Goal: Task Accomplishment & Management: Manage account settings

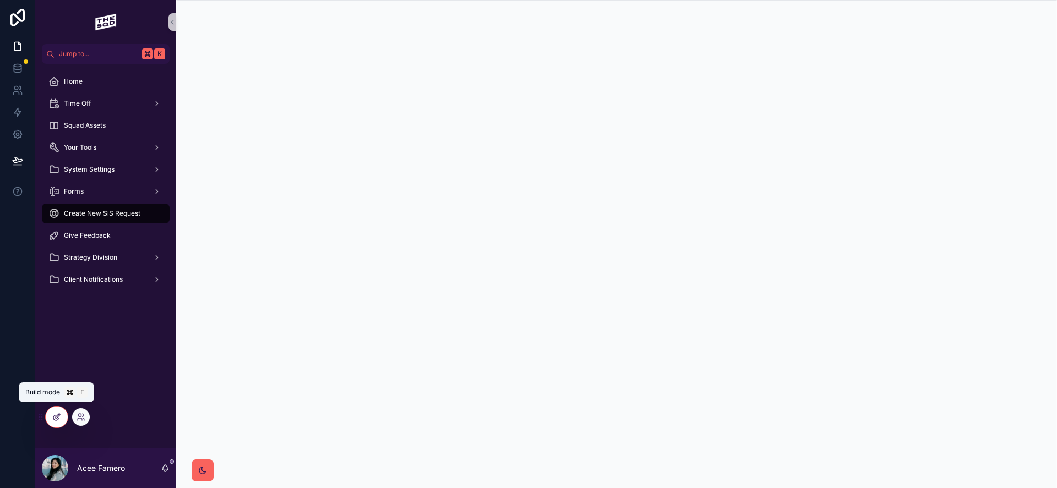
click at [47, 414] on div at bounding box center [57, 417] width 22 height 21
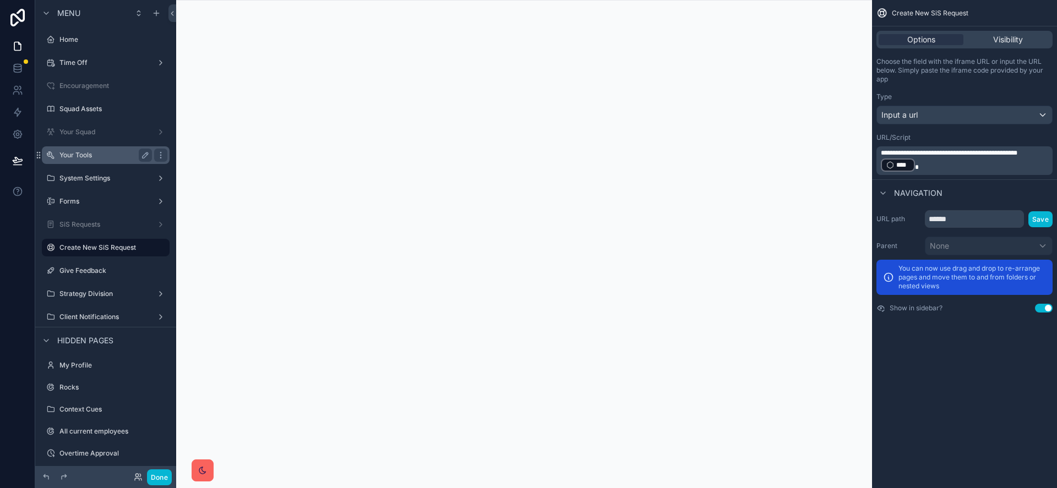
click at [101, 157] on label "Your Tools" at bounding box center [103, 155] width 88 height 9
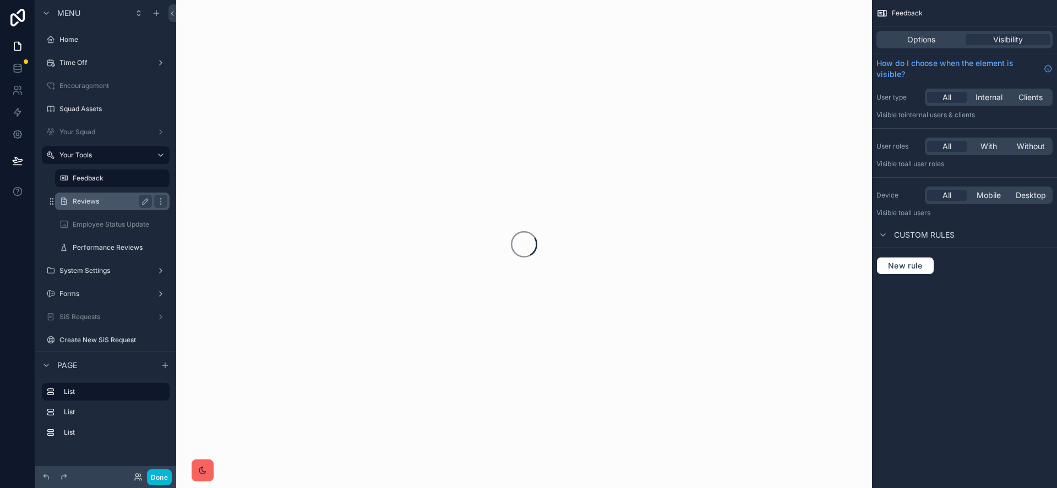
click at [104, 202] on label "Reviews" at bounding box center [110, 201] width 75 height 9
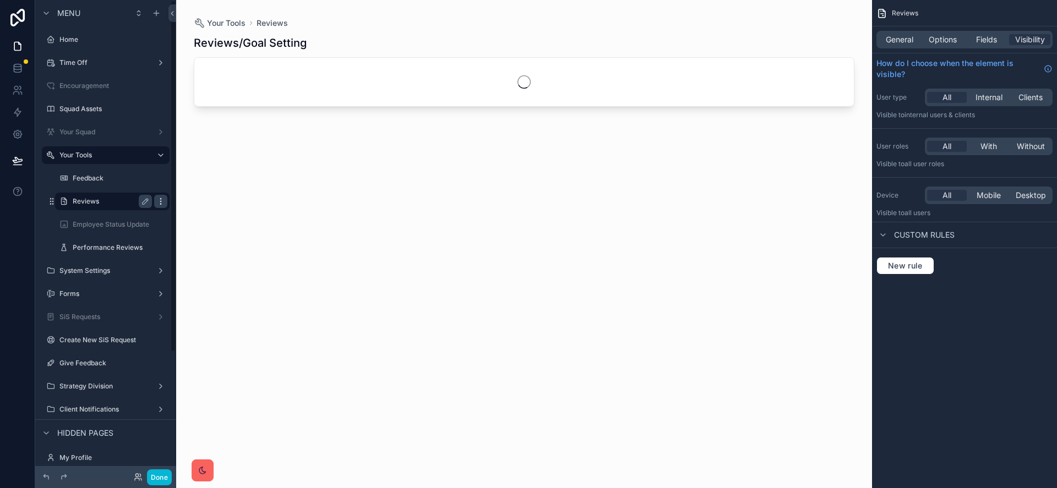
click at [162, 201] on icon "scrollable content" at bounding box center [160, 201] width 9 height 9
click at [95, 203] on label "Reviews" at bounding box center [110, 201] width 75 height 9
click at [141, 203] on icon "scrollable content" at bounding box center [145, 201] width 9 height 9
click at [123, 223] on label "Employee Status Update" at bounding box center [111, 224] width 76 height 9
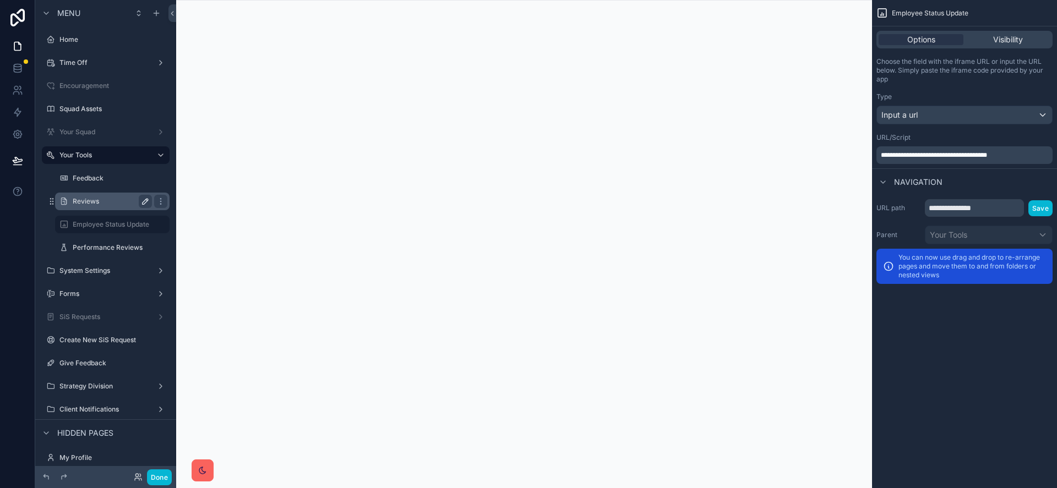
click at [117, 201] on label "Reviews" at bounding box center [110, 201] width 75 height 9
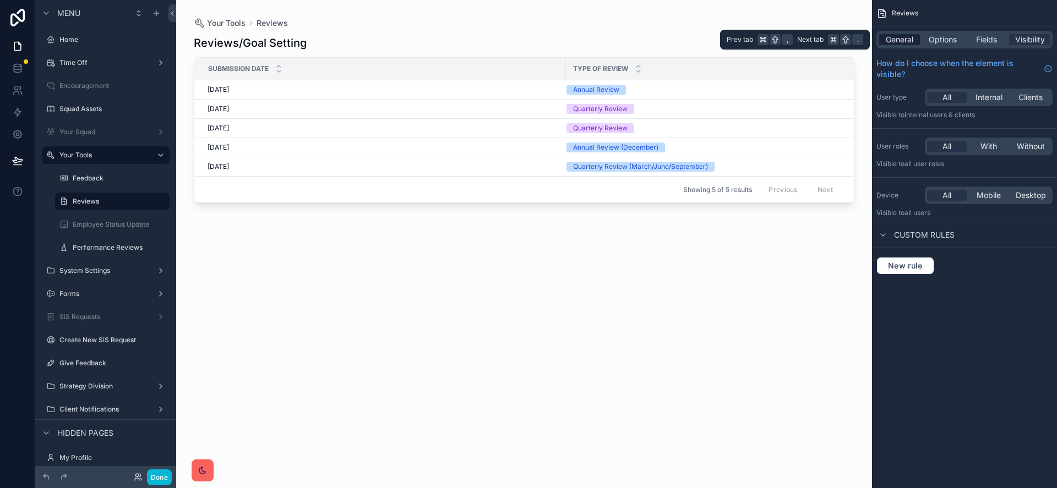
click at [921, 43] on div "General Options Fields Visibility" at bounding box center [964, 40] width 176 height 18
click at [911, 42] on span "General" at bounding box center [899, 39] width 28 height 11
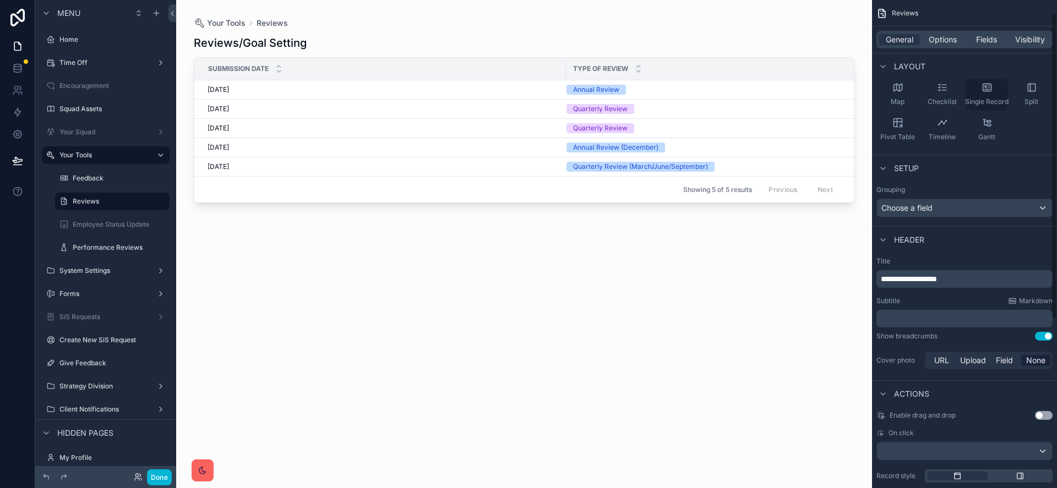
scroll to position [288, 0]
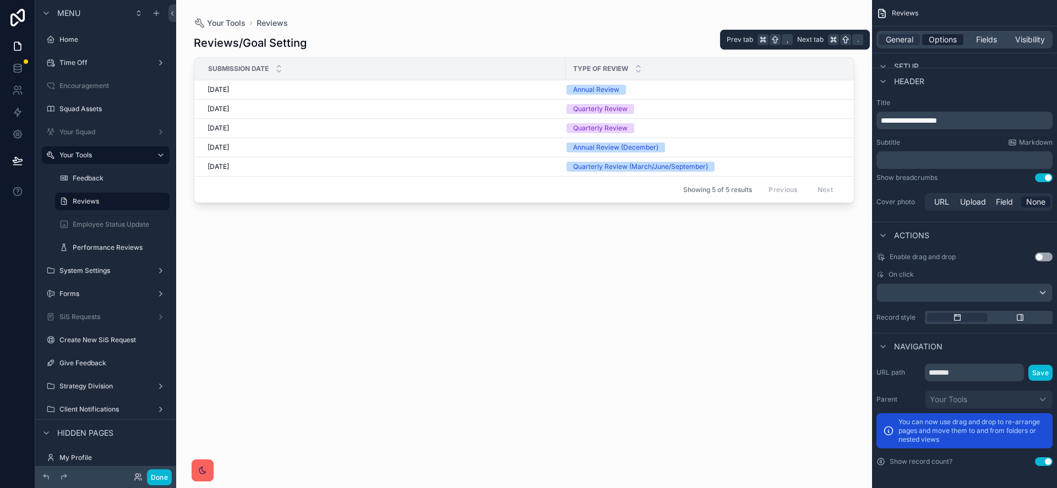
click at [943, 42] on span "Options" at bounding box center [942, 39] width 28 height 11
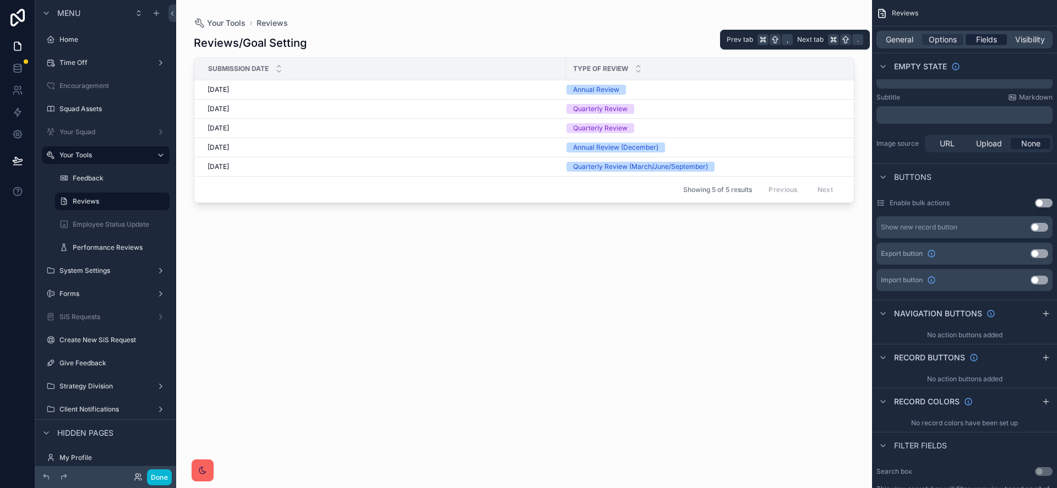
click at [966, 43] on div "Fields" at bounding box center [985, 39] width 41 height 11
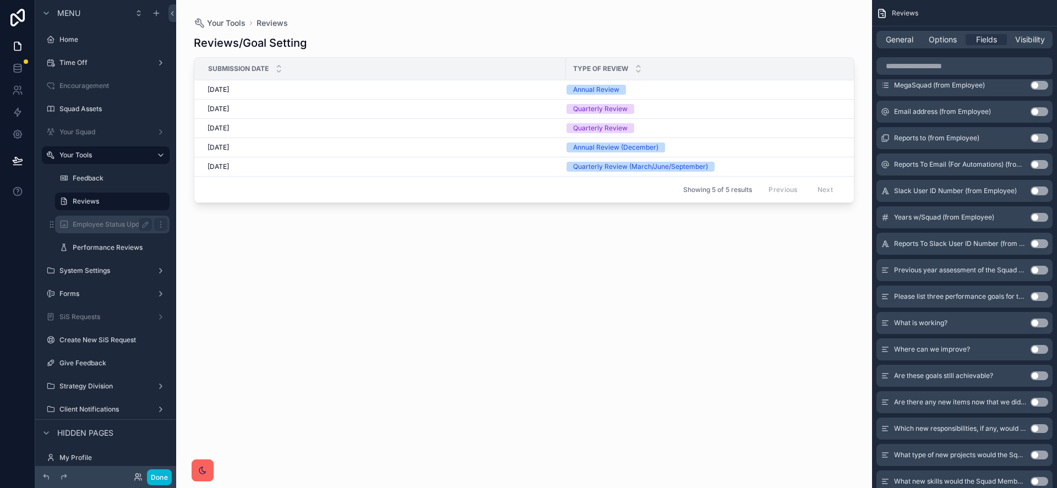
click at [134, 222] on label "Employee Status Update" at bounding box center [111, 224] width 76 height 9
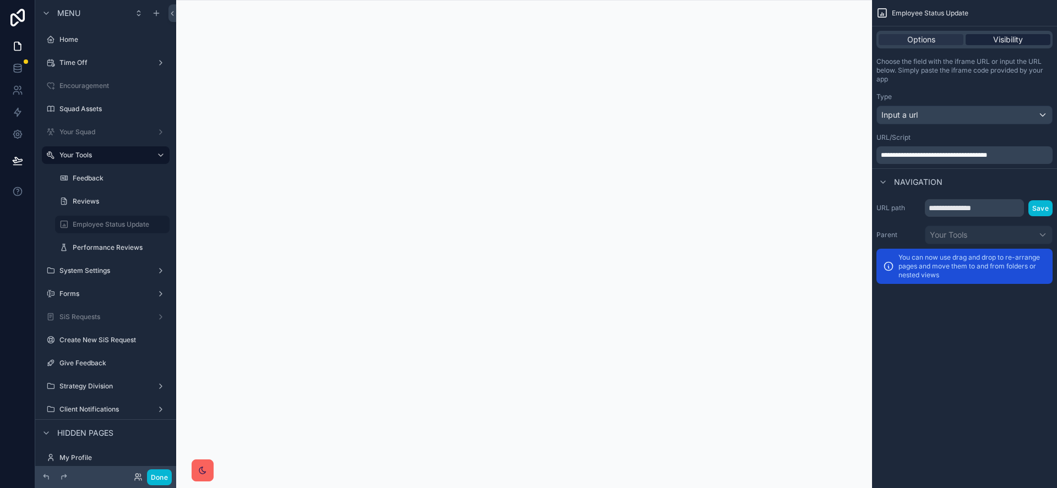
click at [1000, 41] on span "Visibility" at bounding box center [1008, 39] width 30 height 11
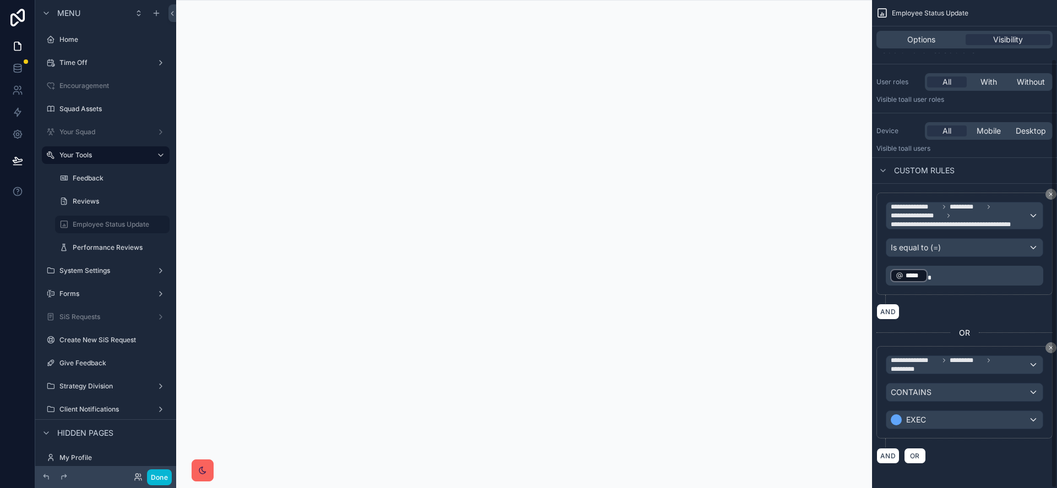
scroll to position [67, 0]
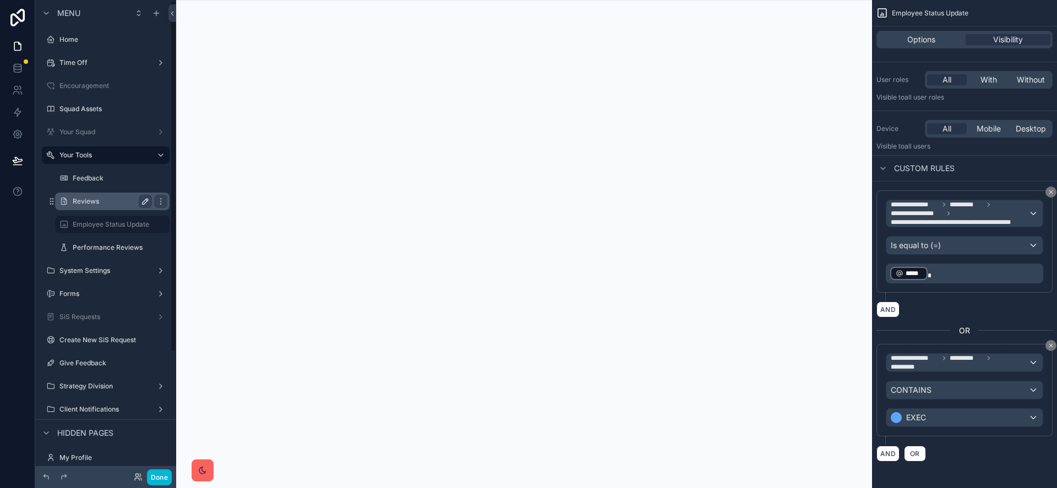
click at [110, 205] on label "Reviews" at bounding box center [110, 201] width 75 height 9
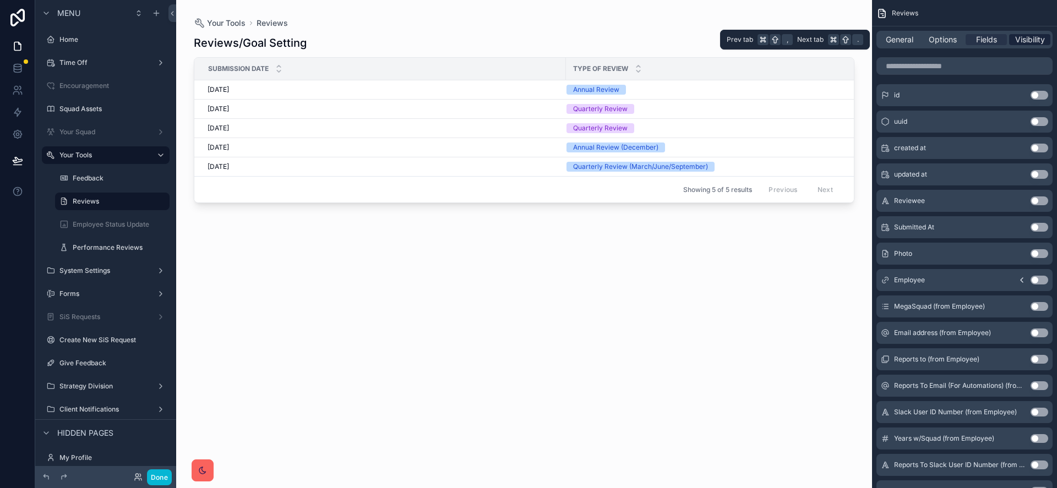
click at [1015, 44] on span "Visibility" at bounding box center [1030, 39] width 30 height 11
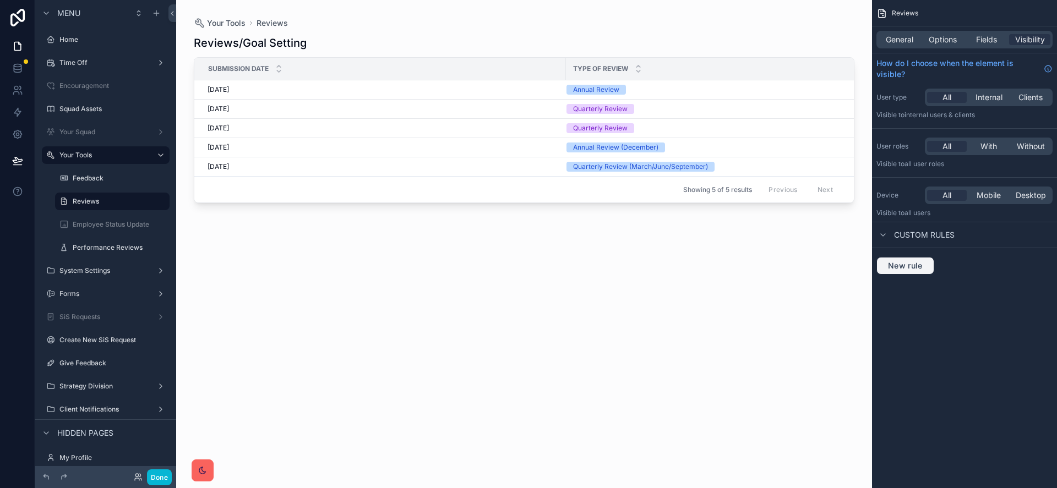
click at [900, 263] on span "New rule" at bounding box center [904, 266] width 43 height 10
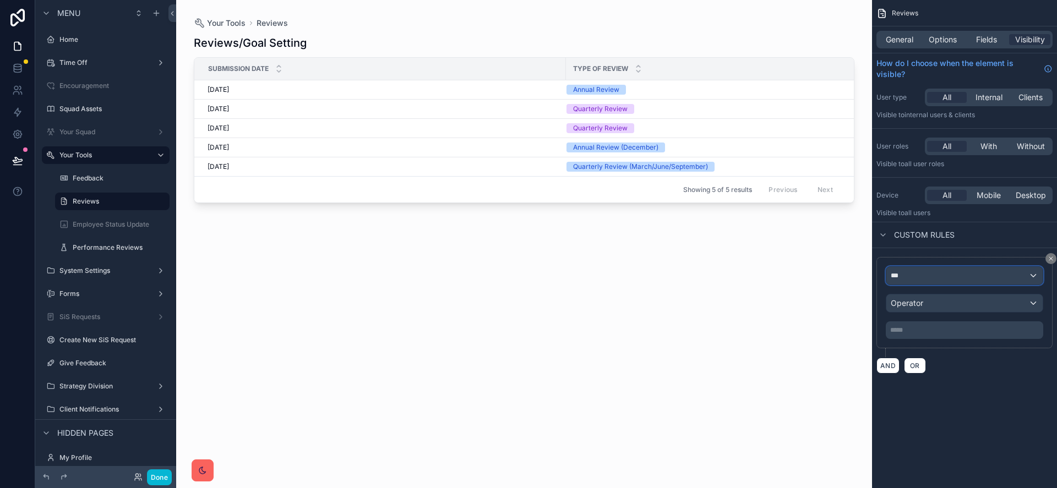
click at [906, 279] on div "***" at bounding box center [964, 276] width 156 height 18
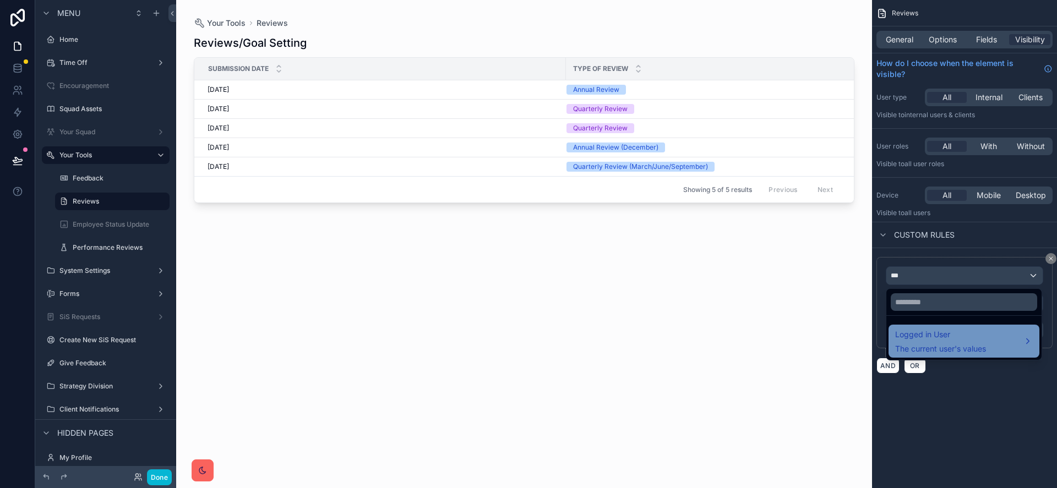
click at [936, 336] on span "Logged in User" at bounding box center [940, 334] width 91 height 13
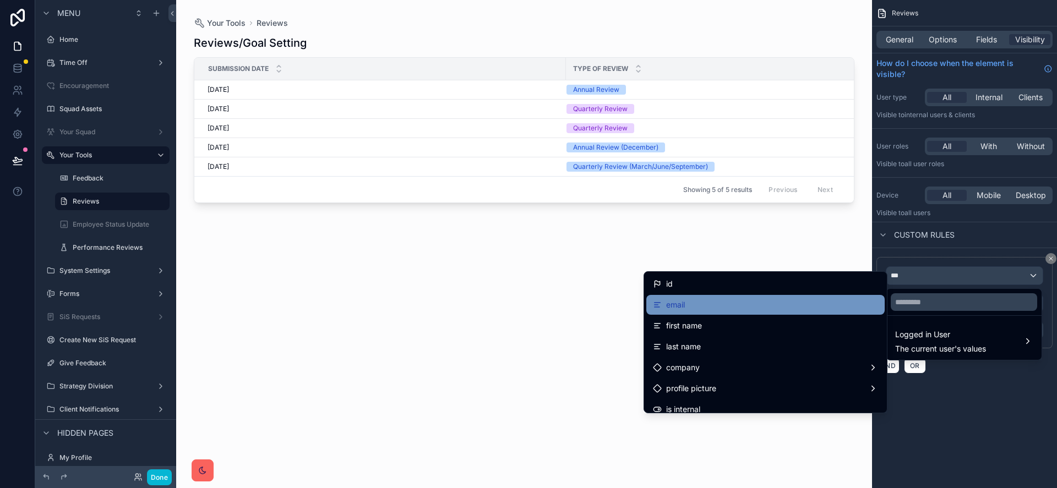
click at [786, 304] on div "email" at bounding box center [765, 304] width 225 height 13
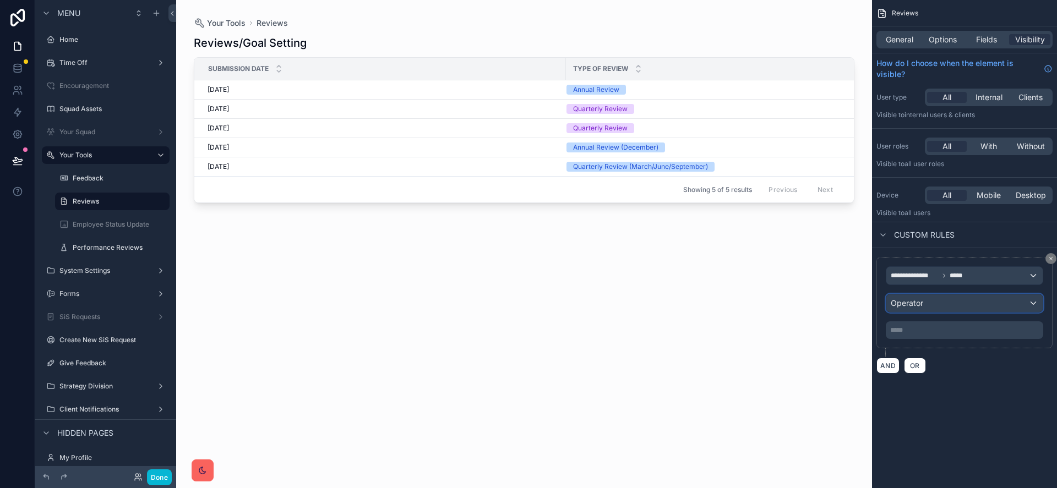
click at [936, 310] on div "Operator" at bounding box center [964, 303] width 156 height 18
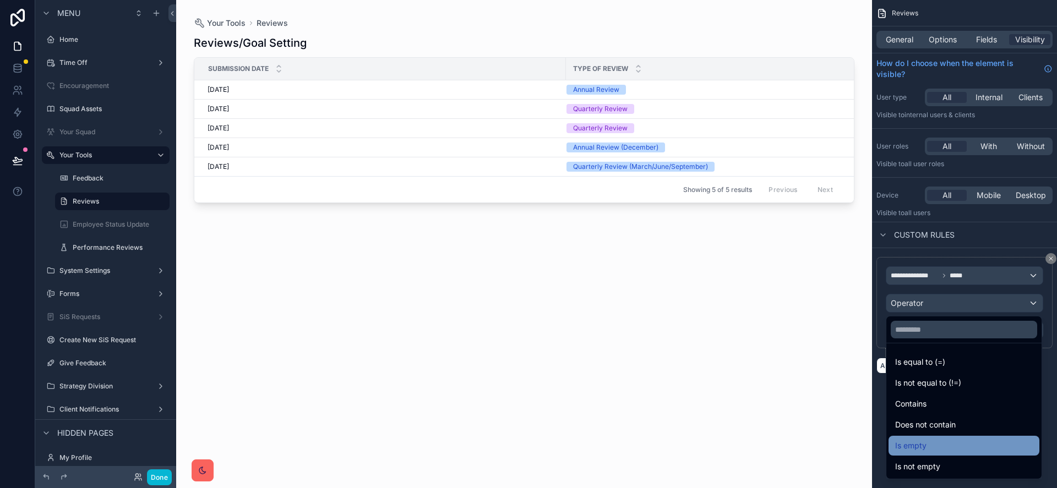
click at [941, 440] on div "Is empty" at bounding box center [964, 445] width 138 height 13
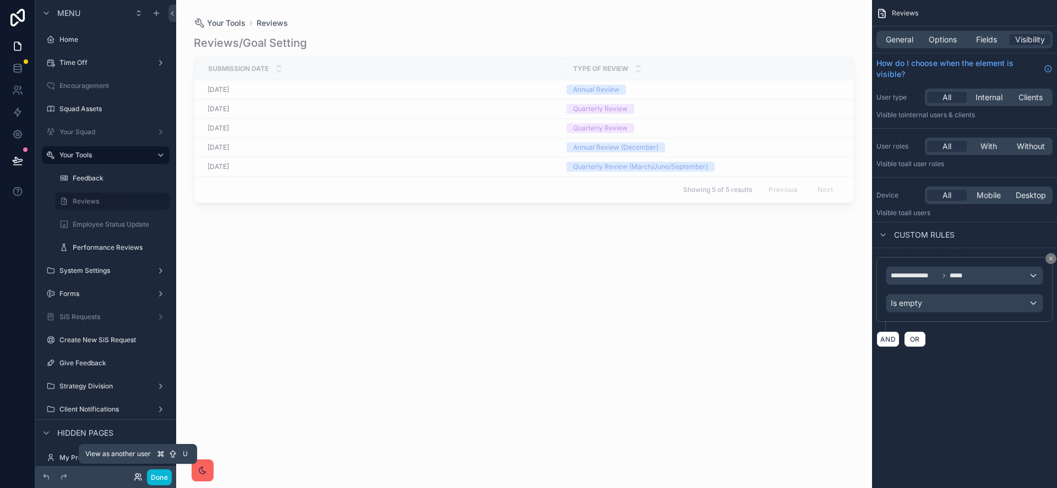
click at [136, 479] on icon at bounding box center [138, 477] width 9 height 9
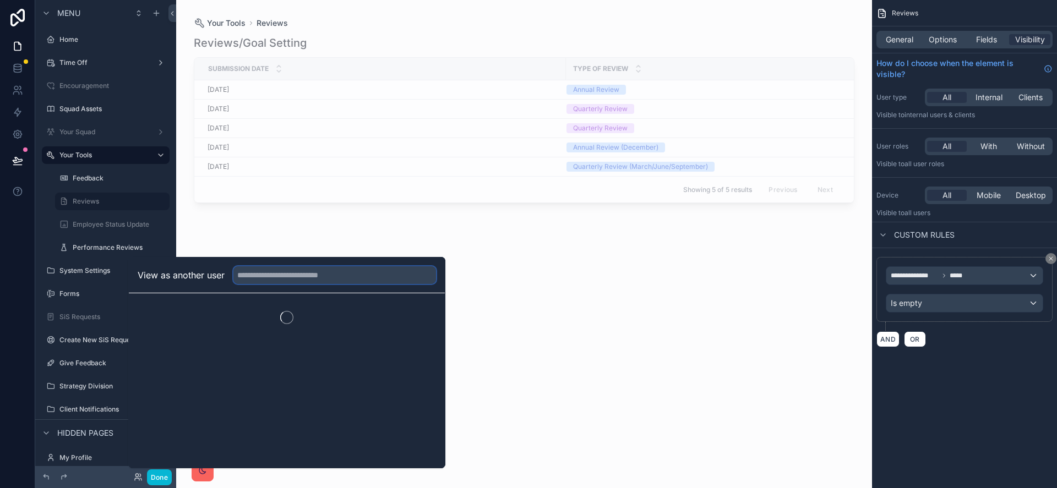
click at [316, 275] on input "text" at bounding box center [334, 275] width 203 height 18
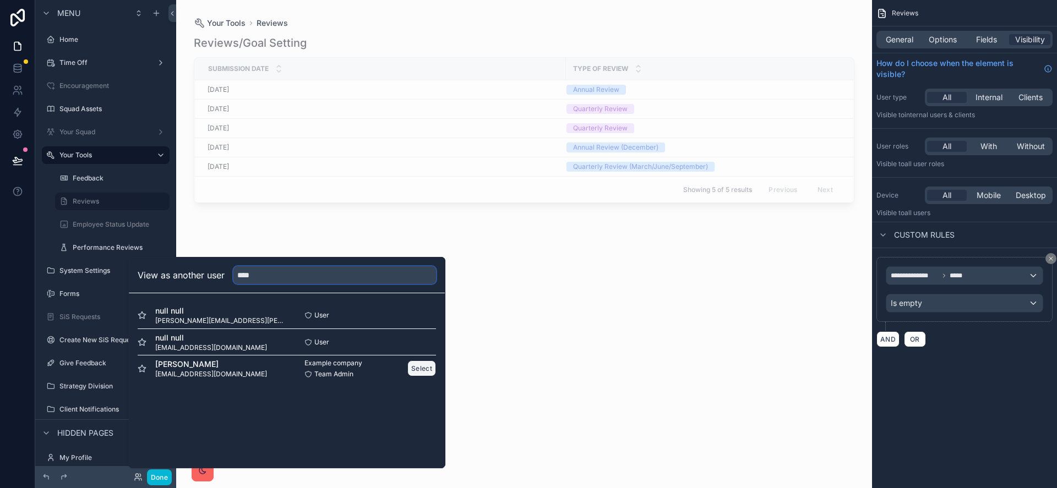
type input "****"
click at [420, 367] on button "Select" at bounding box center [421, 368] width 29 height 16
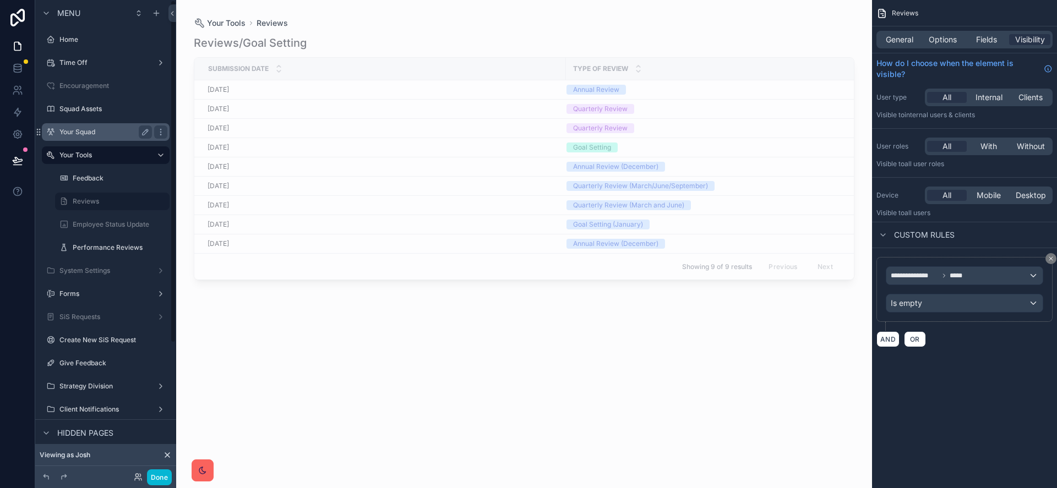
click at [93, 134] on label "Your Squad" at bounding box center [103, 132] width 88 height 9
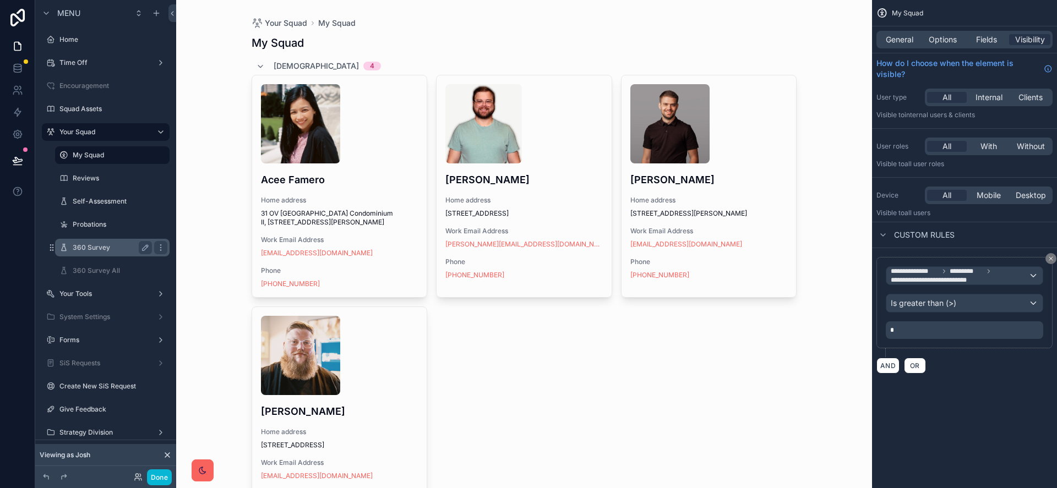
click at [92, 247] on label "360 Survey" at bounding box center [110, 247] width 75 height 9
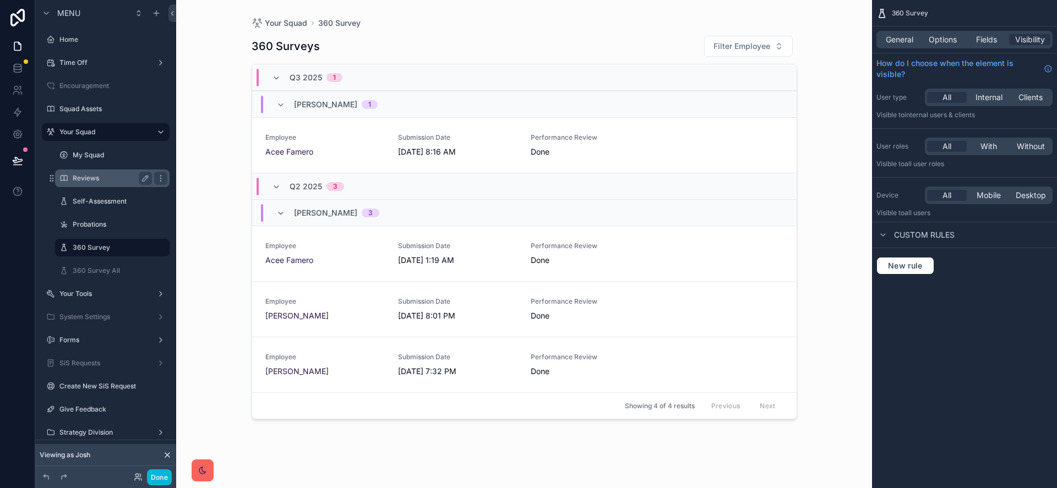
click at [92, 176] on label "Reviews" at bounding box center [110, 178] width 75 height 9
